Goal: Task Accomplishment & Management: Use online tool/utility

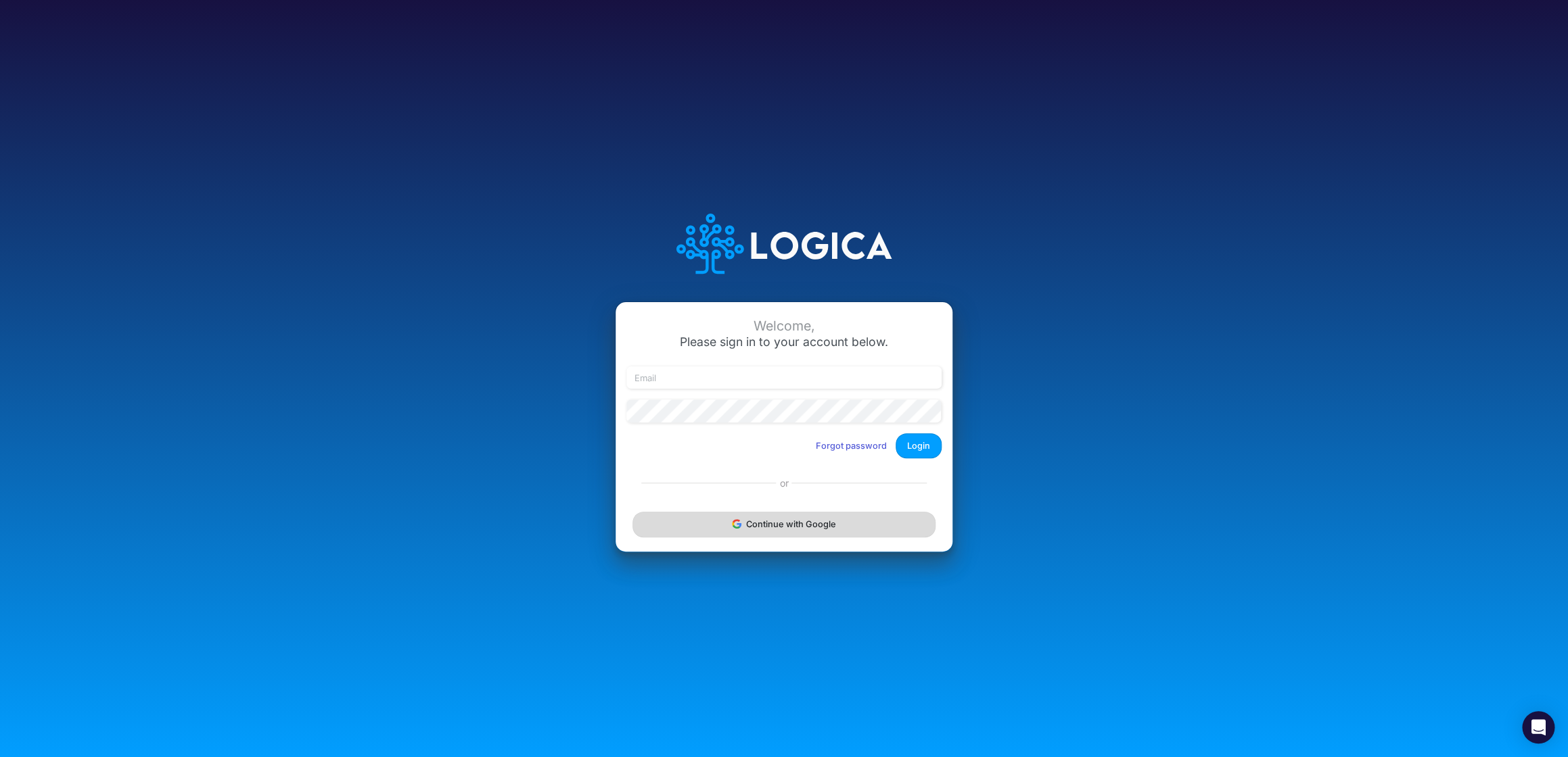
click at [791, 520] on button "Continue with Google" at bounding box center [784, 525] width 303 height 25
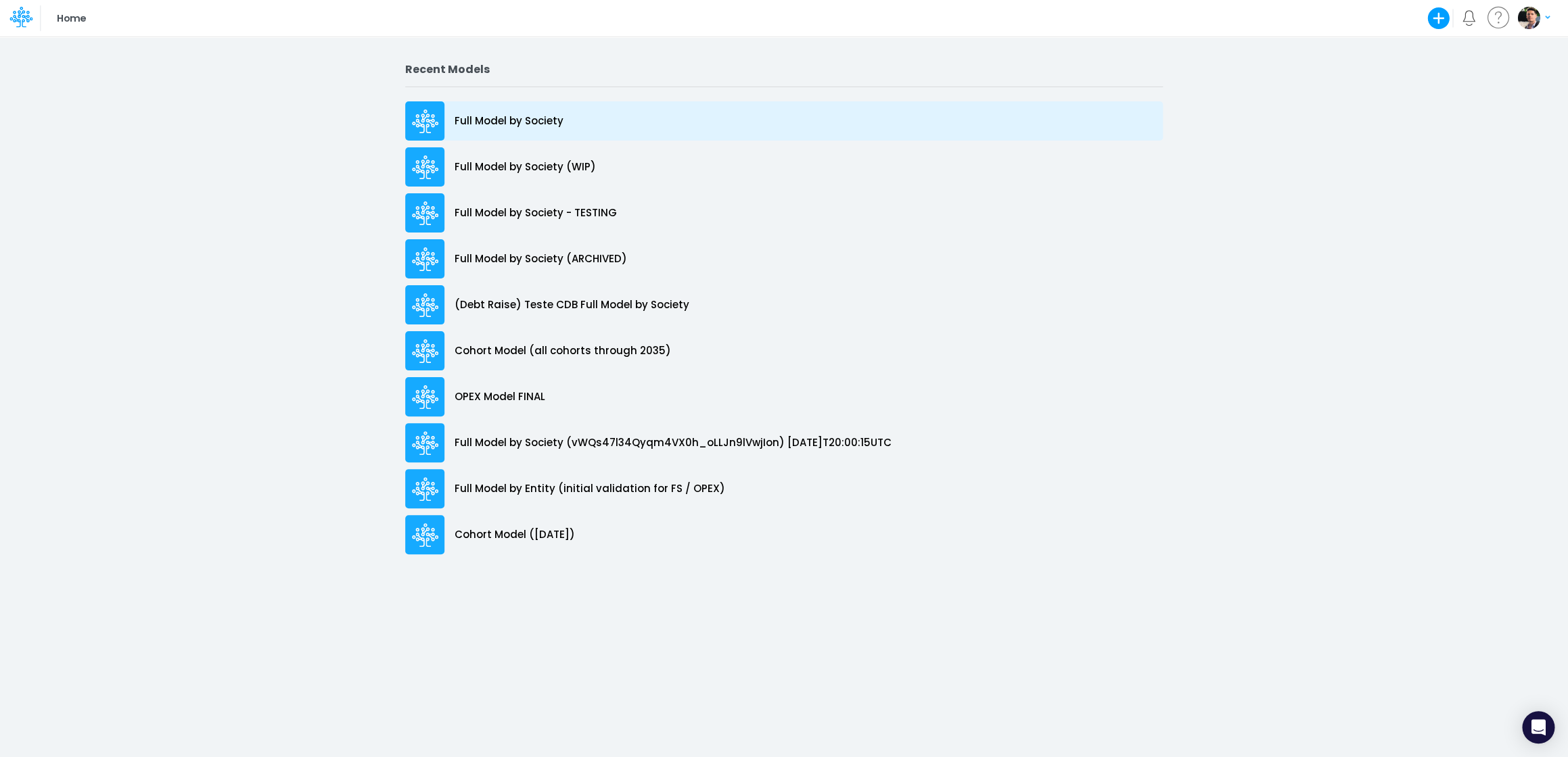
click at [524, 125] on p "Full Model by Society" at bounding box center [509, 122] width 109 height 16
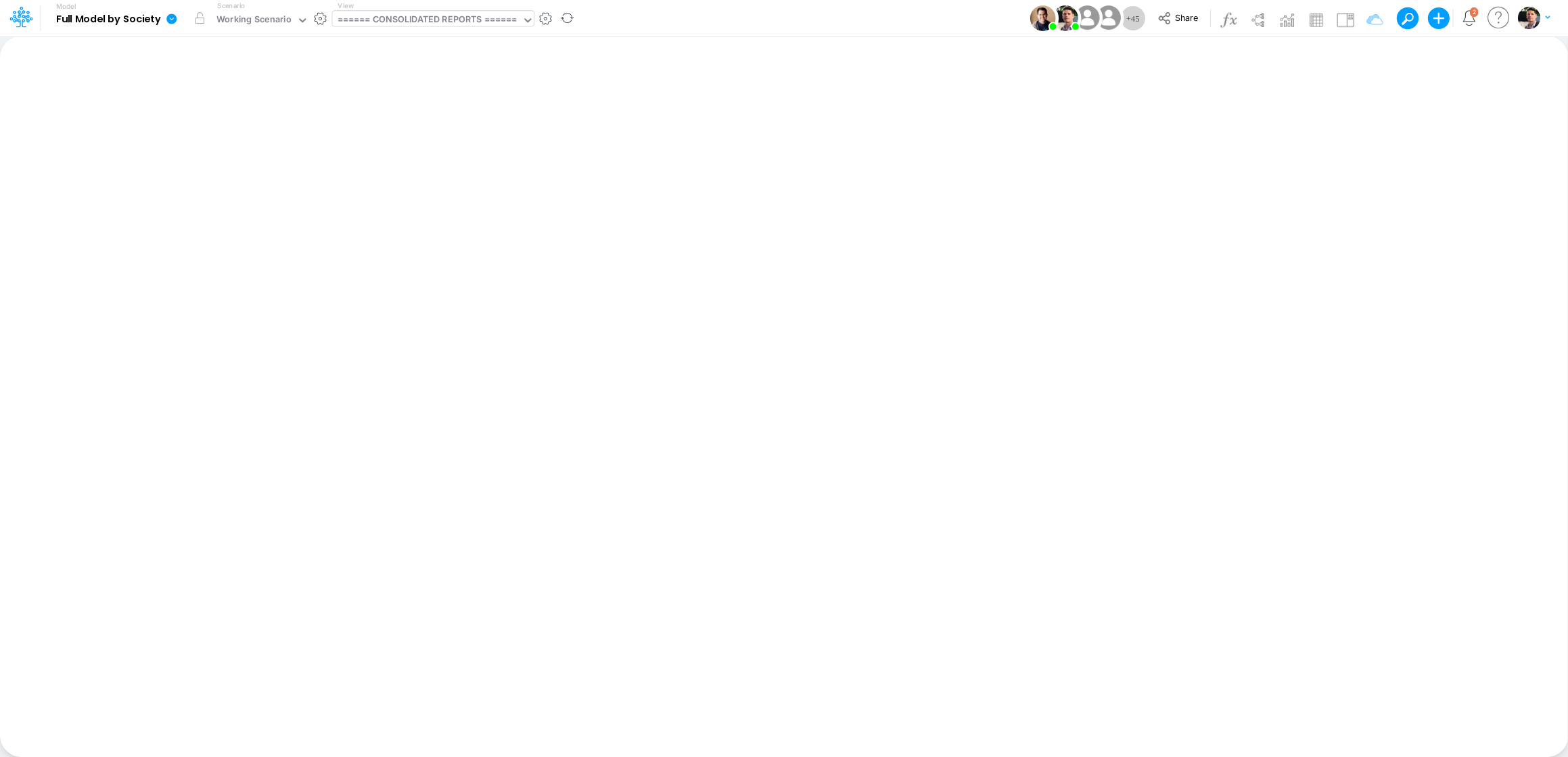
click at [467, 12] on div "====== CONSOLIDATED REPORTS ======" at bounding box center [427, 21] width 189 height 20
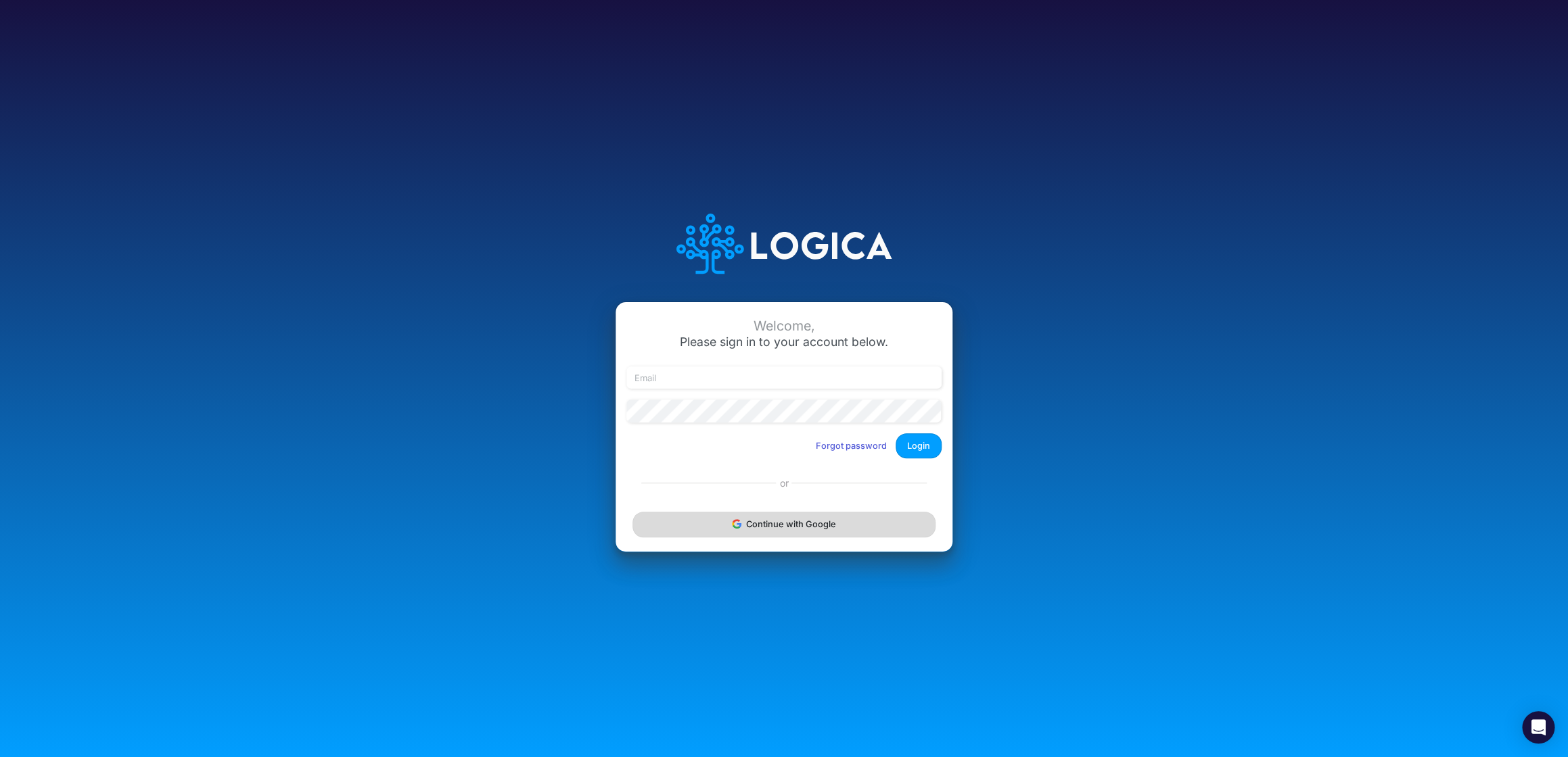
click at [783, 526] on button "Continue with Google" at bounding box center [784, 525] width 303 height 25
